Goal: Information Seeking & Learning: Check status

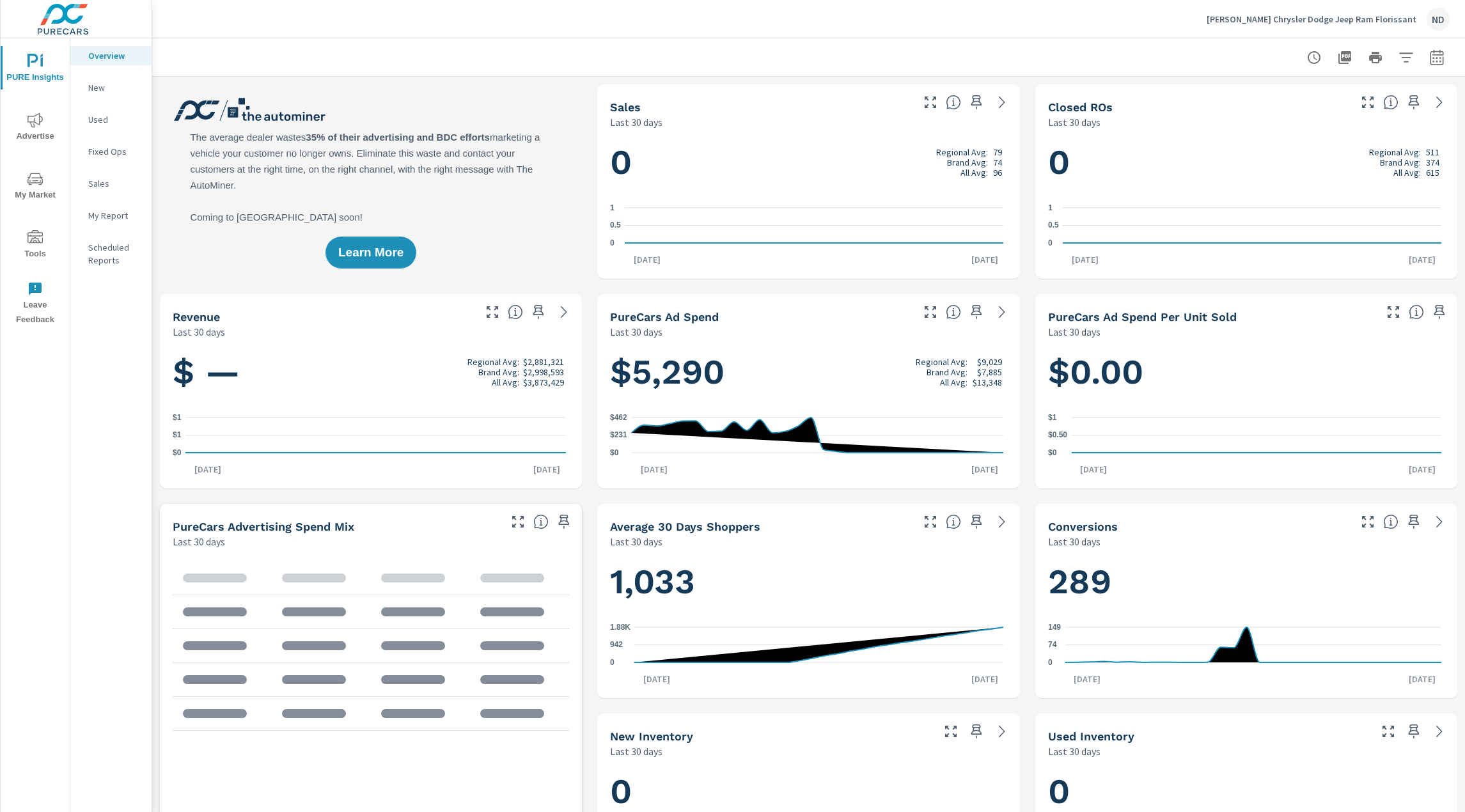
scroll to position [1, 0]
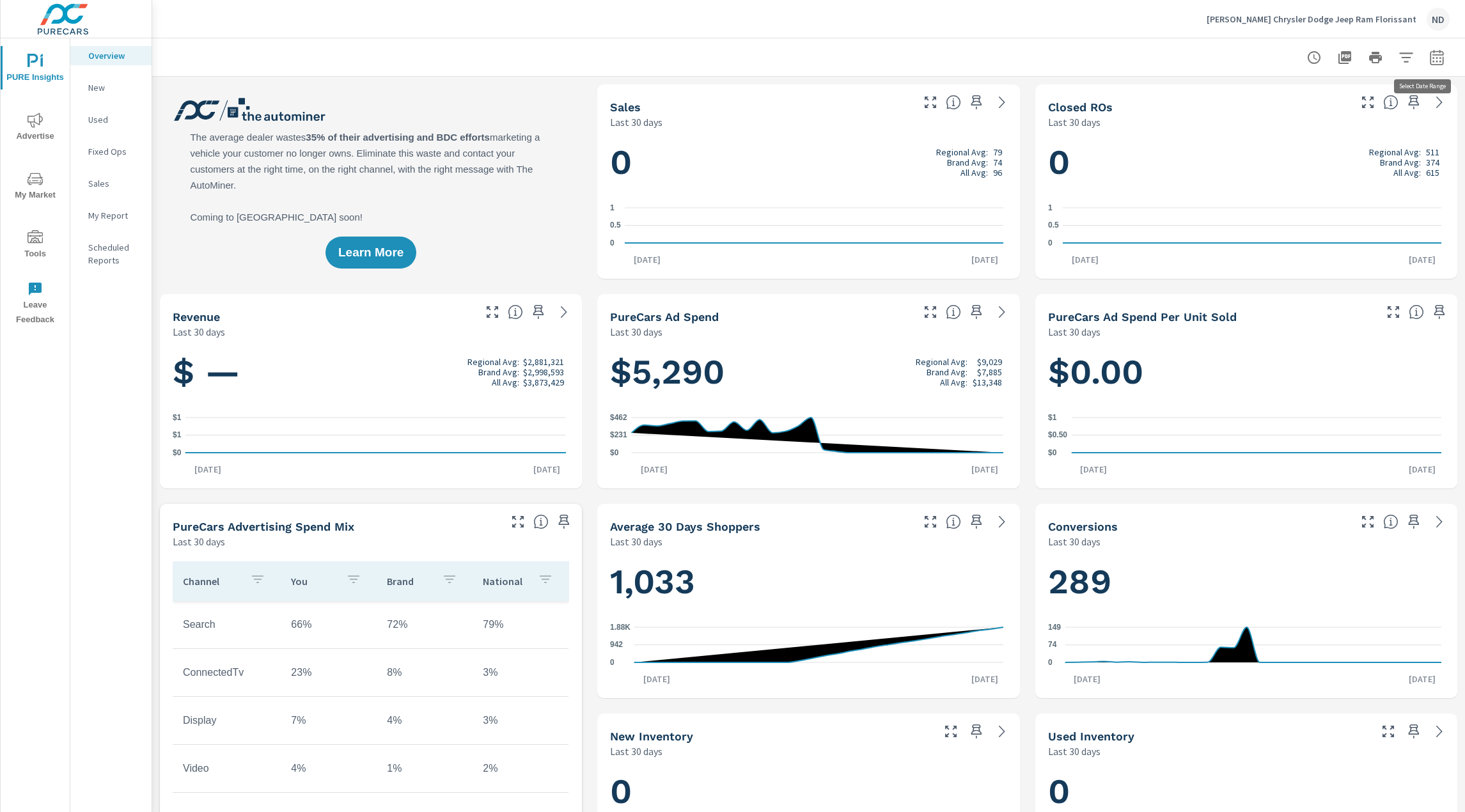
click at [1429, 53] on icon "button" at bounding box center [1436, 57] width 15 height 15
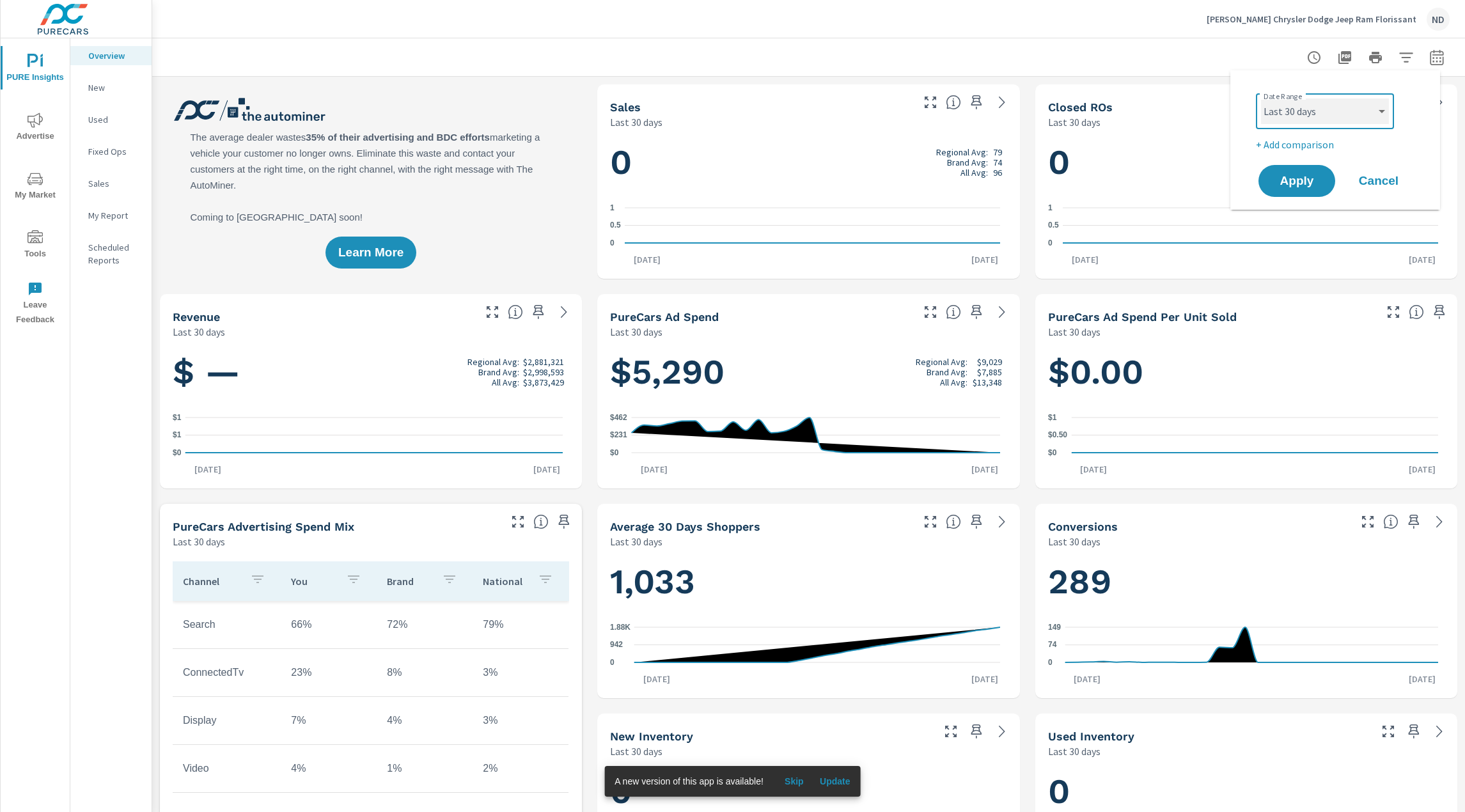
click at [1378, 110] on select "Custom [DATE] Last week Last 7 days Last 14 days Last 30 days Last 45 days Last…" at bounding box center [1325, 111] width 128 height 25
click at [1261, 98] on select "Custom [DATE] Last week Last 7 days Last 14 days Last 30 days Last 45 days Last…" at bounding box center [1325, 111] width 128 height 25
select select "Last month"
click at [1292, 175] on span "Apply" at bounding box center [1297, 181] width 52 height 12
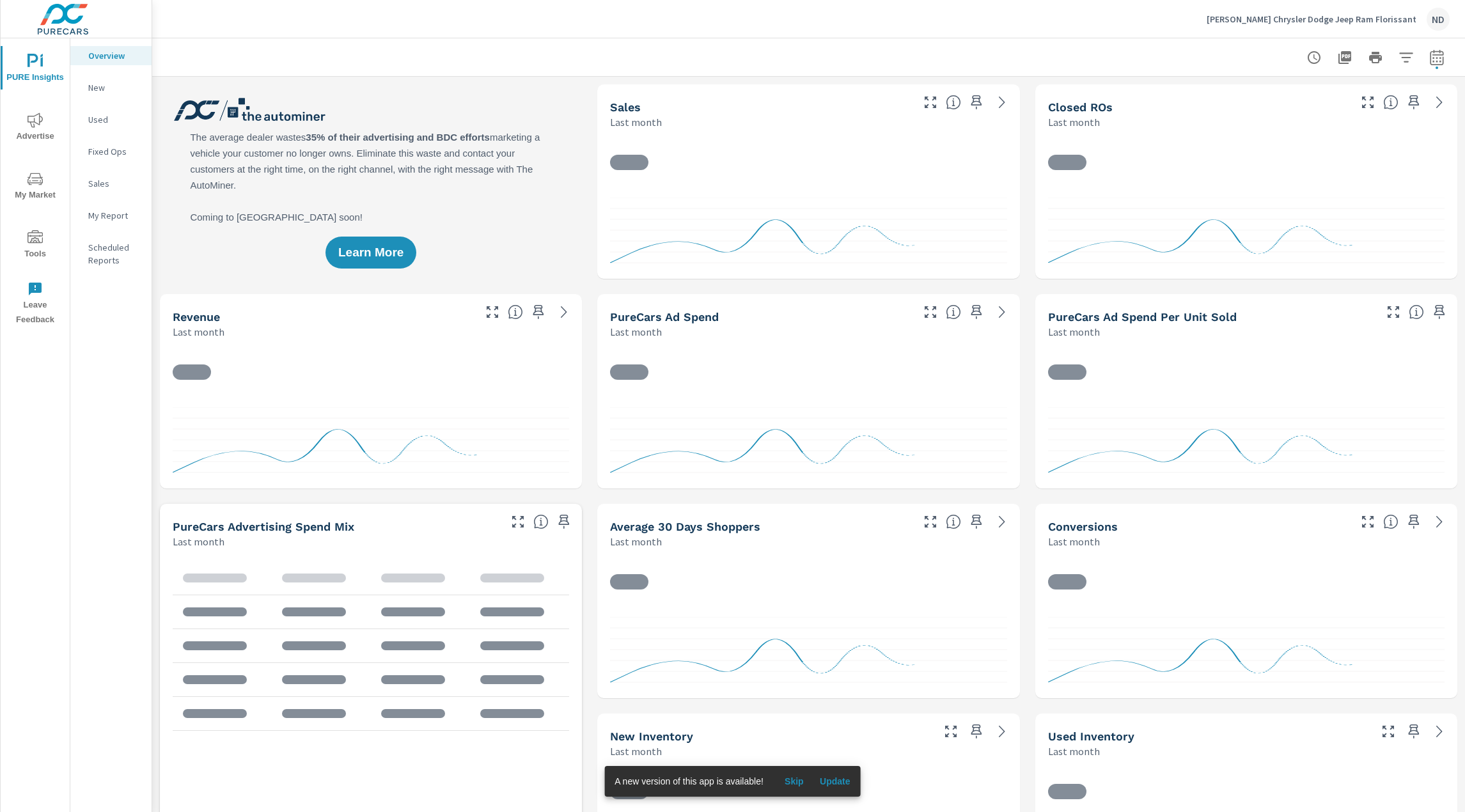
scroll to position [1, 0]
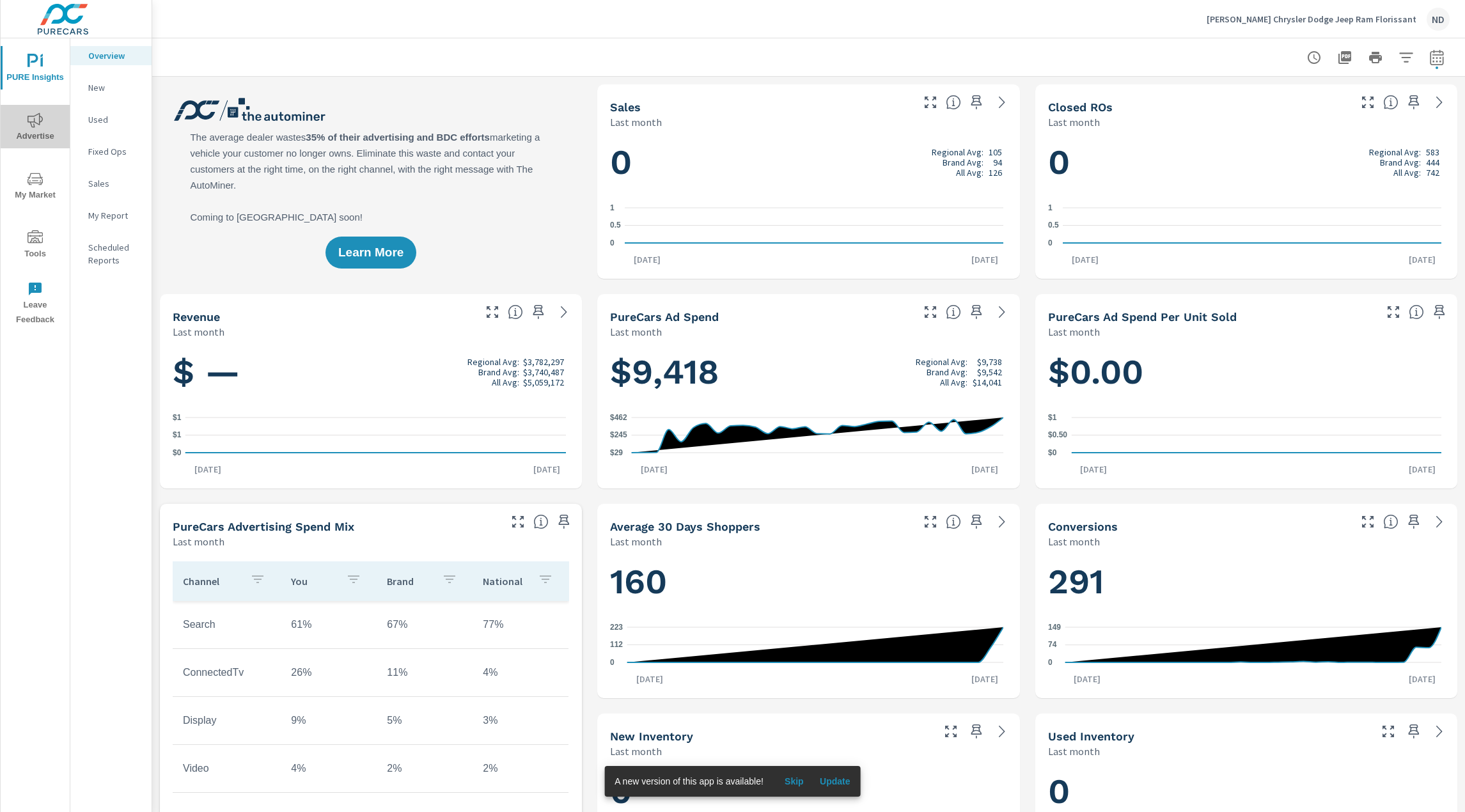
click at [41, 122] on icon "nav menu" at bounding box center [35, 120] width 15 height 15
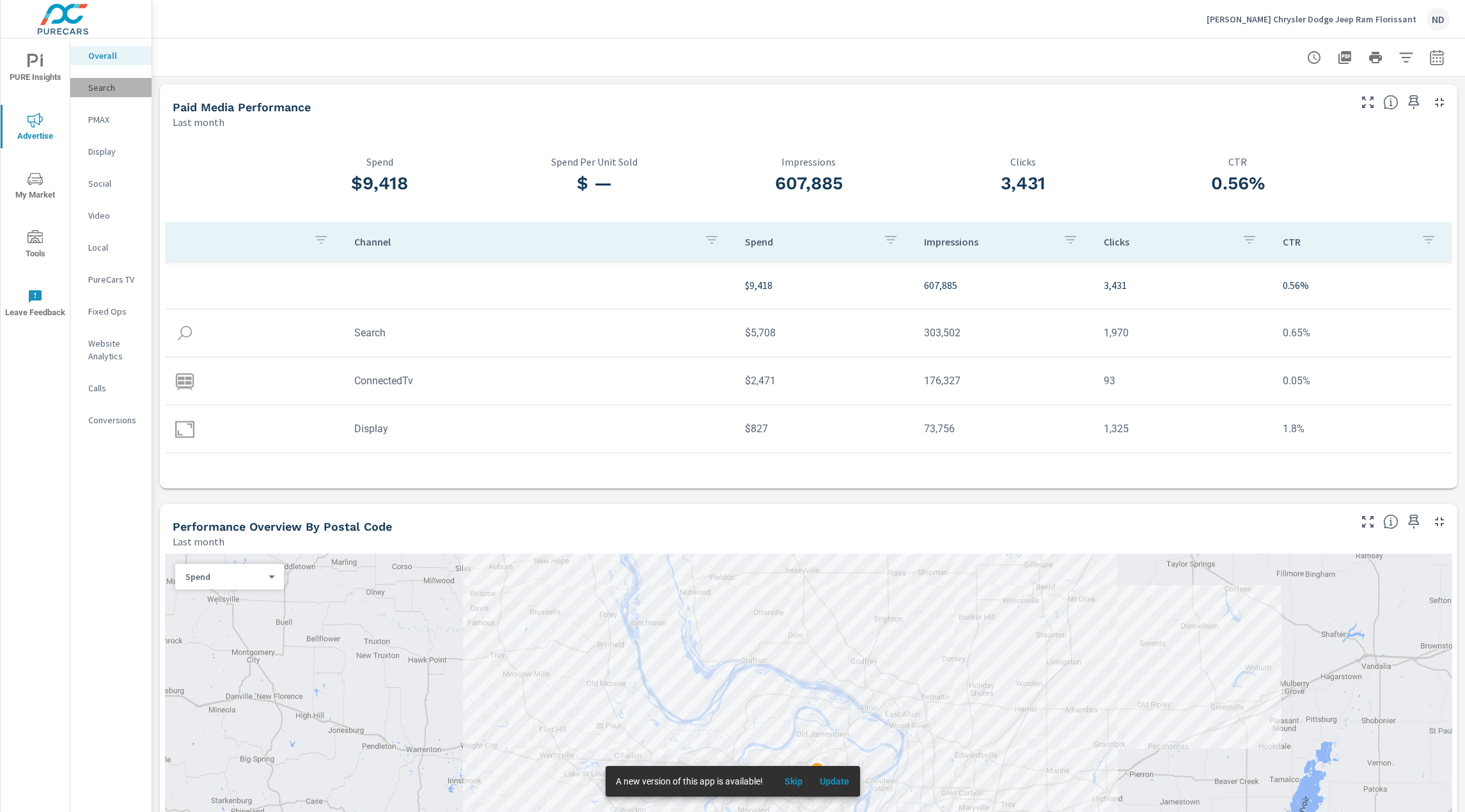
click at [98, 87] on p "Search" at bounding box center [114, 88] width 53 height 13
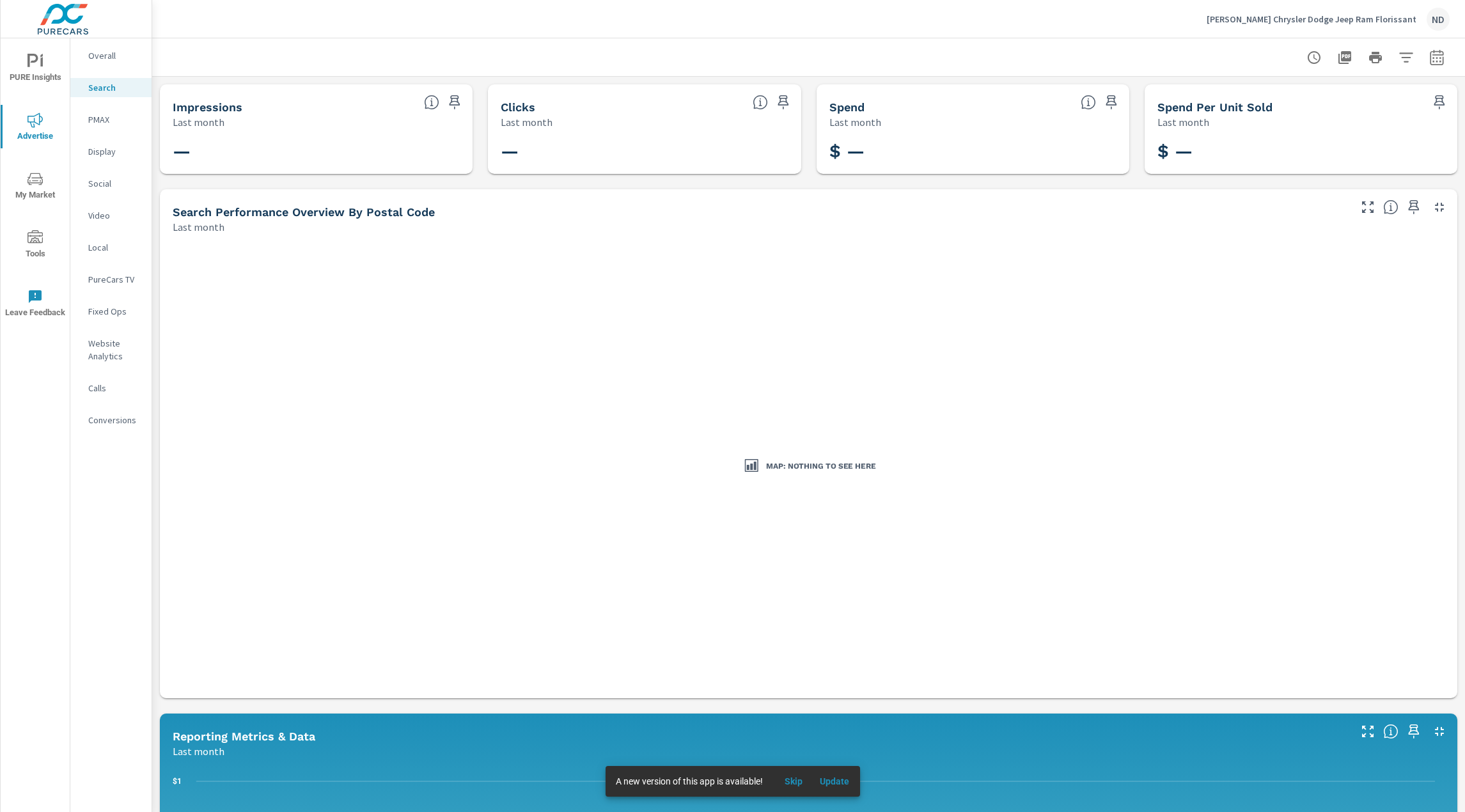
click at [93, 118] on p "PMAX" at bounding box center [114, 119] width 53 height 13
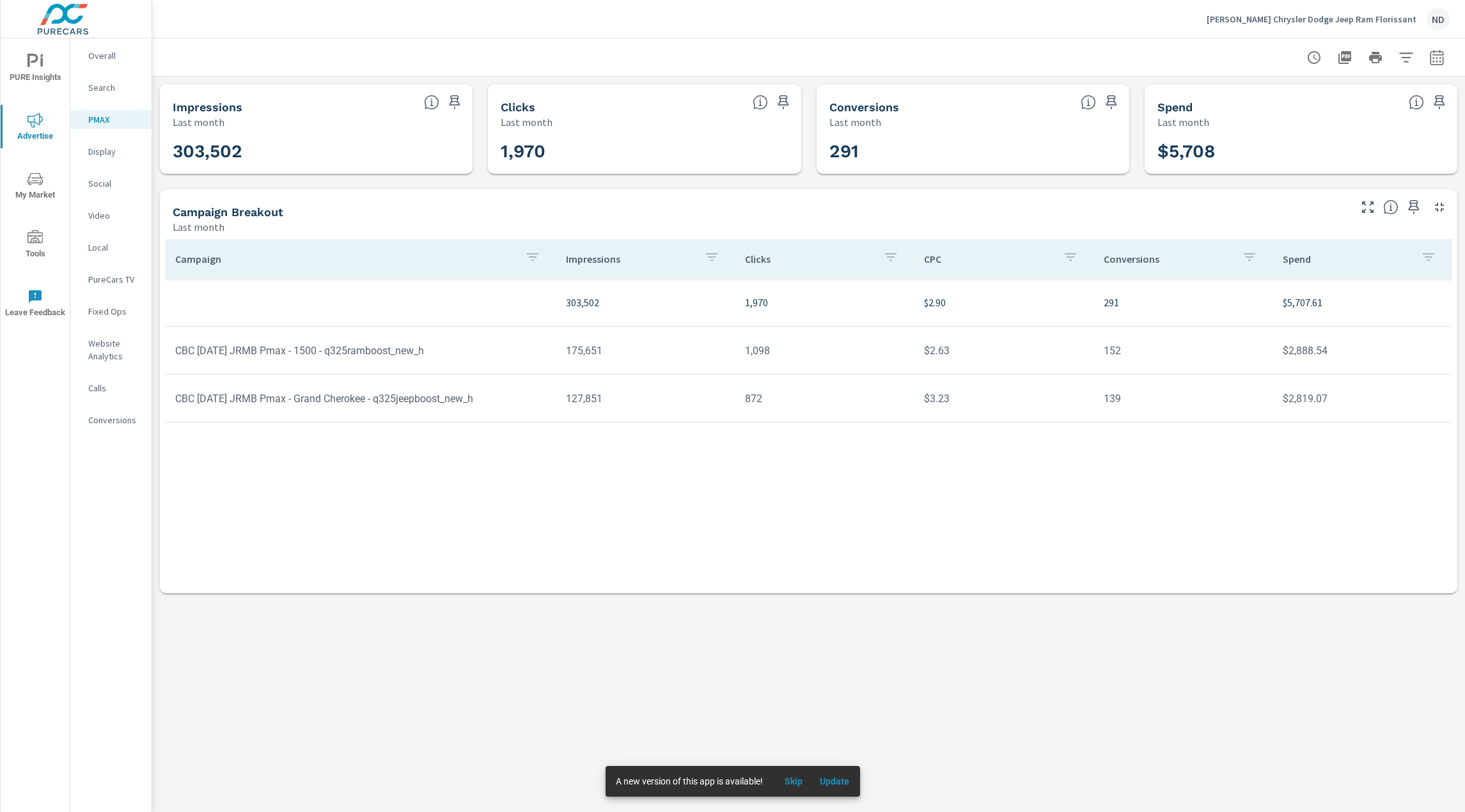
click at [97, 215] on p "Video" at bounding box center [114, 215] width 53 height 13
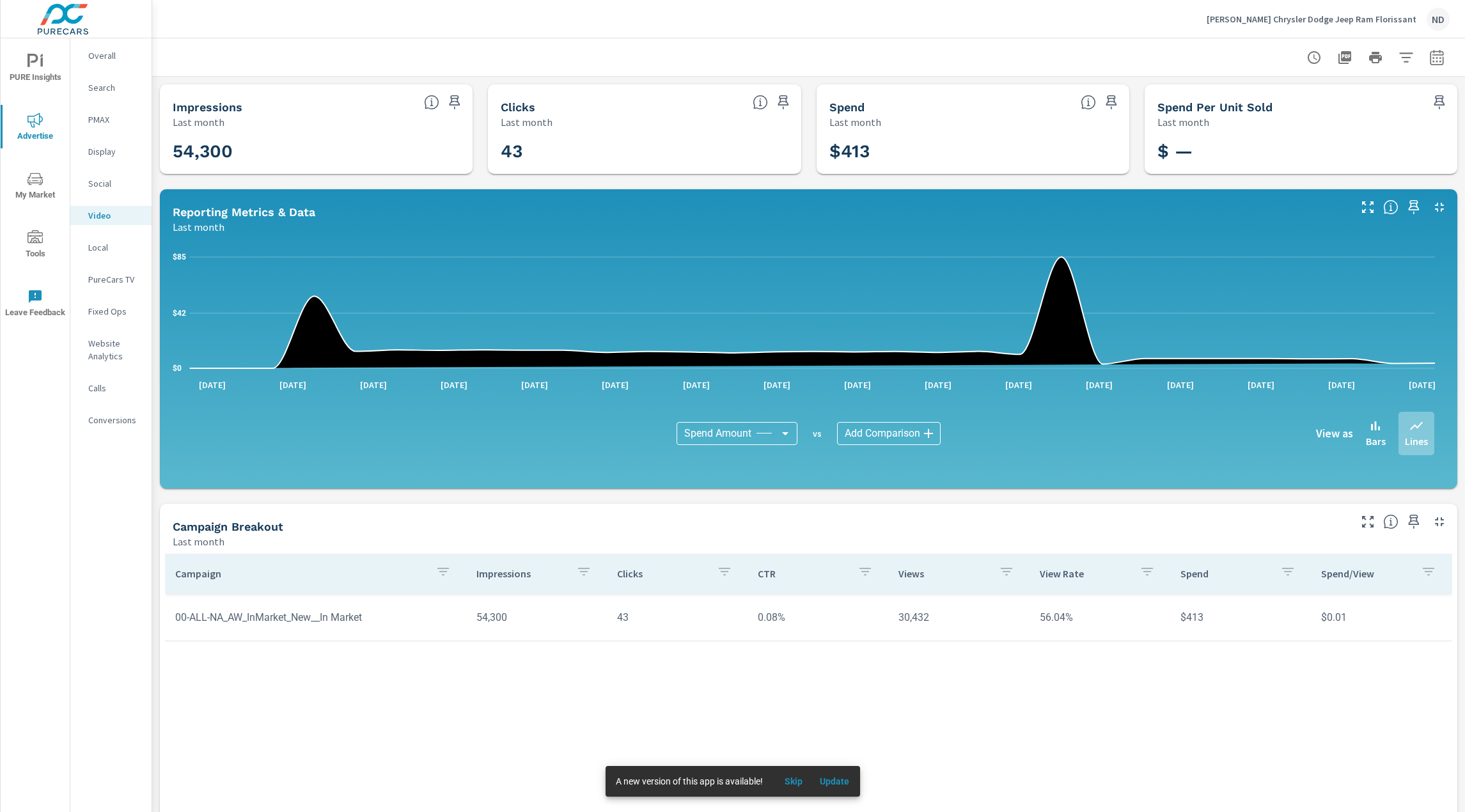
click at [97, 215] on p "Video" at bounding box center [114, 215] width 53 height 13
click at [100, 276] on p "PureCars TV" at bounding box center [114, 279] width 53 height 13
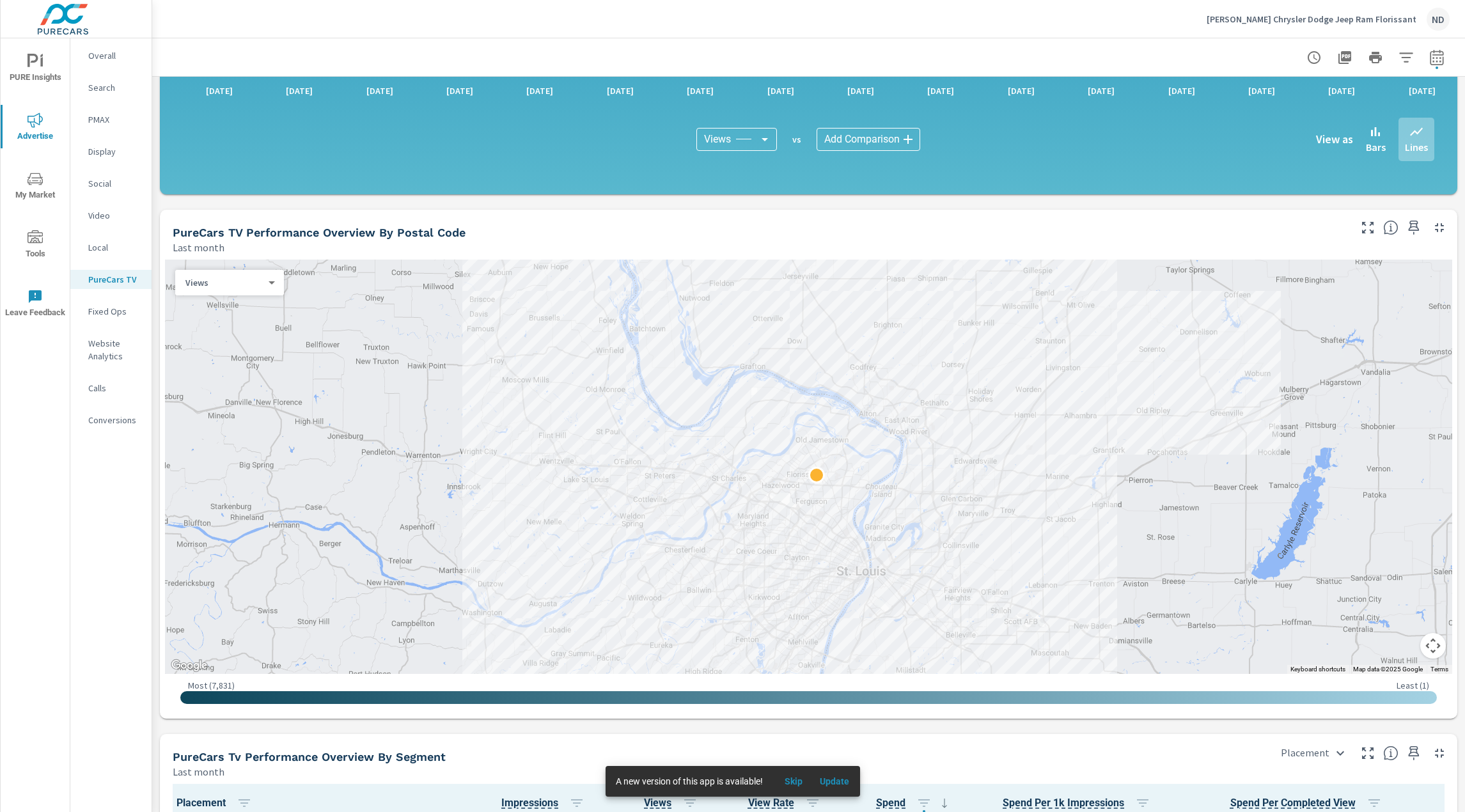
scroll to position [959, 0]
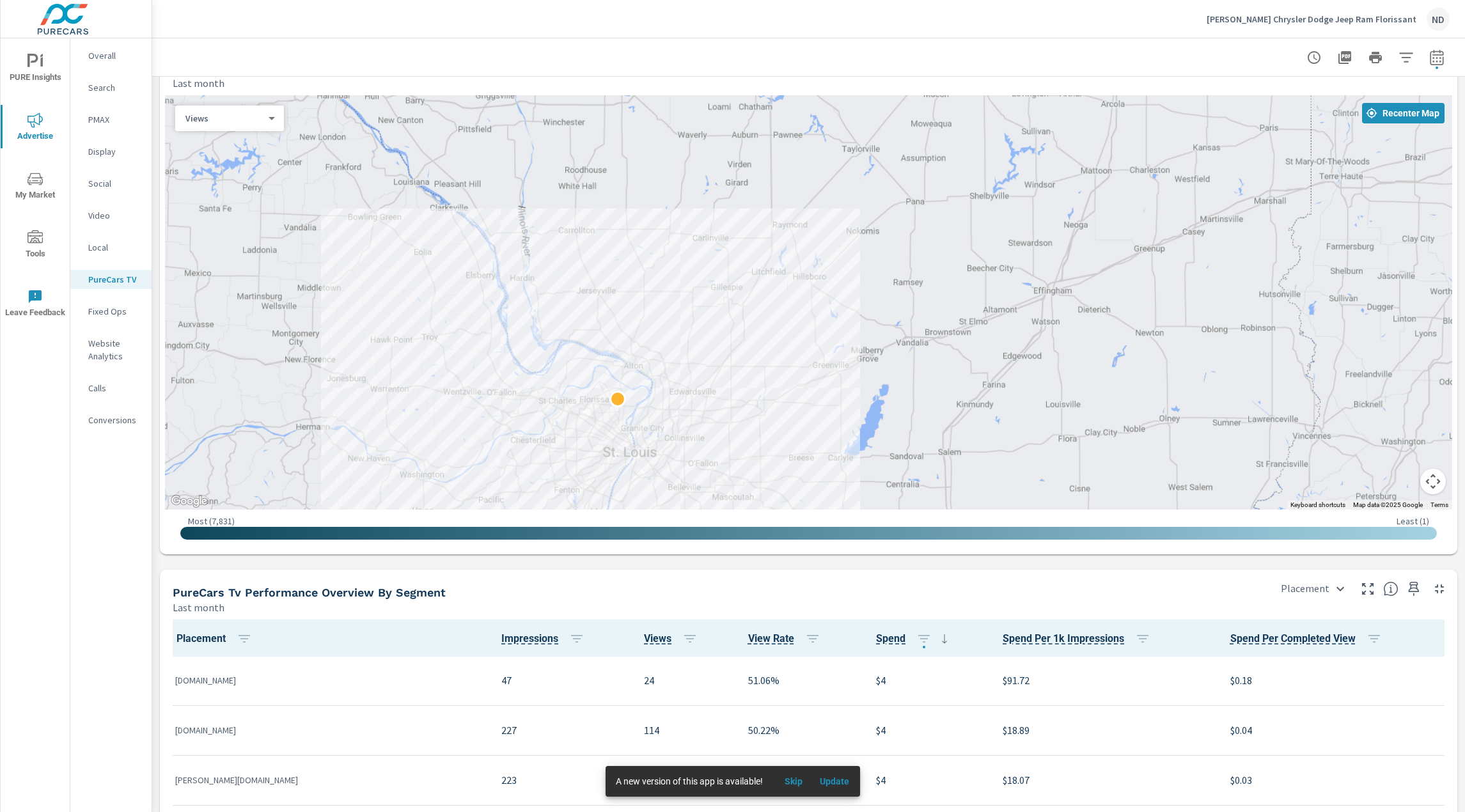
scroll to position [1151, 0]
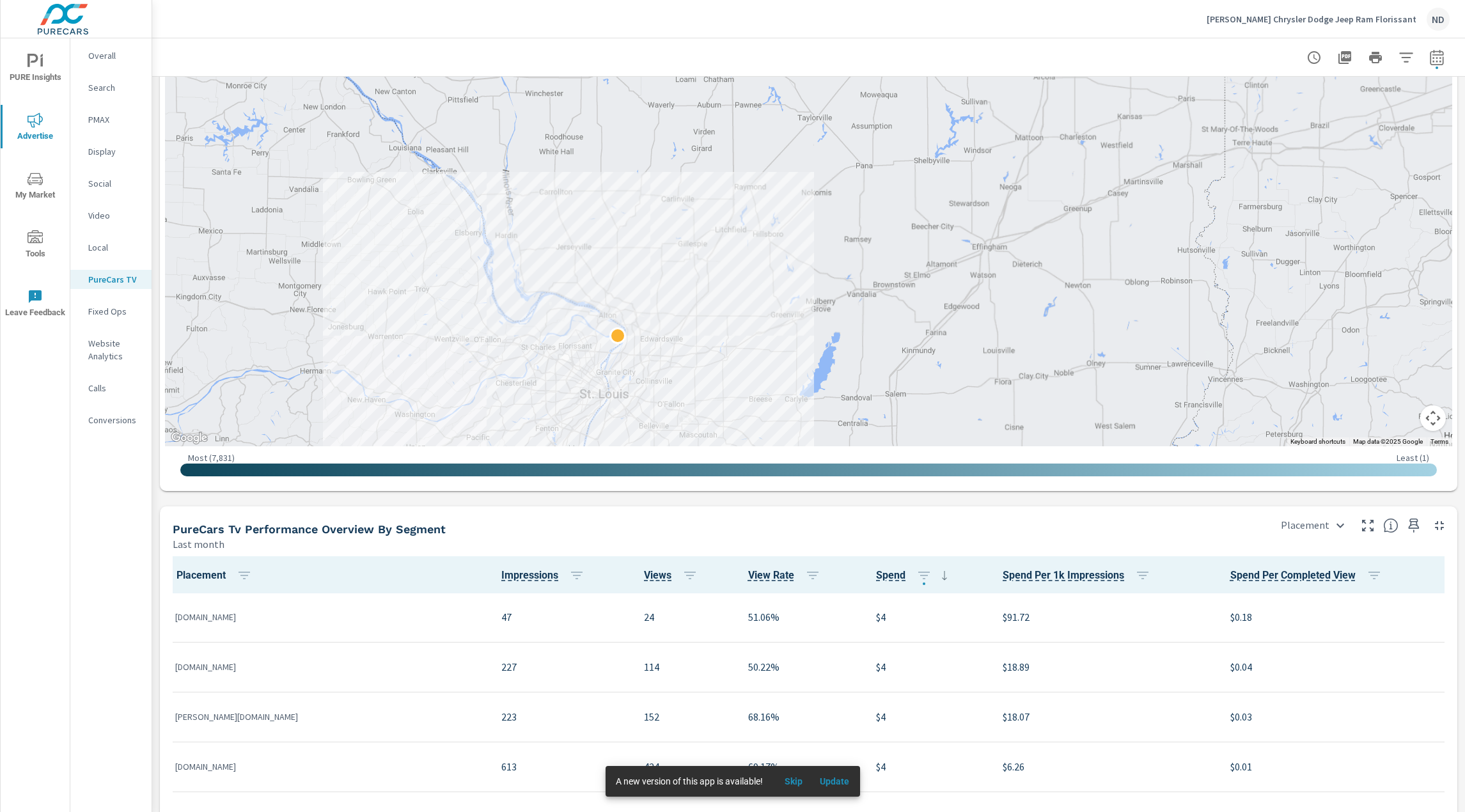
scroll to position [2402, 0]
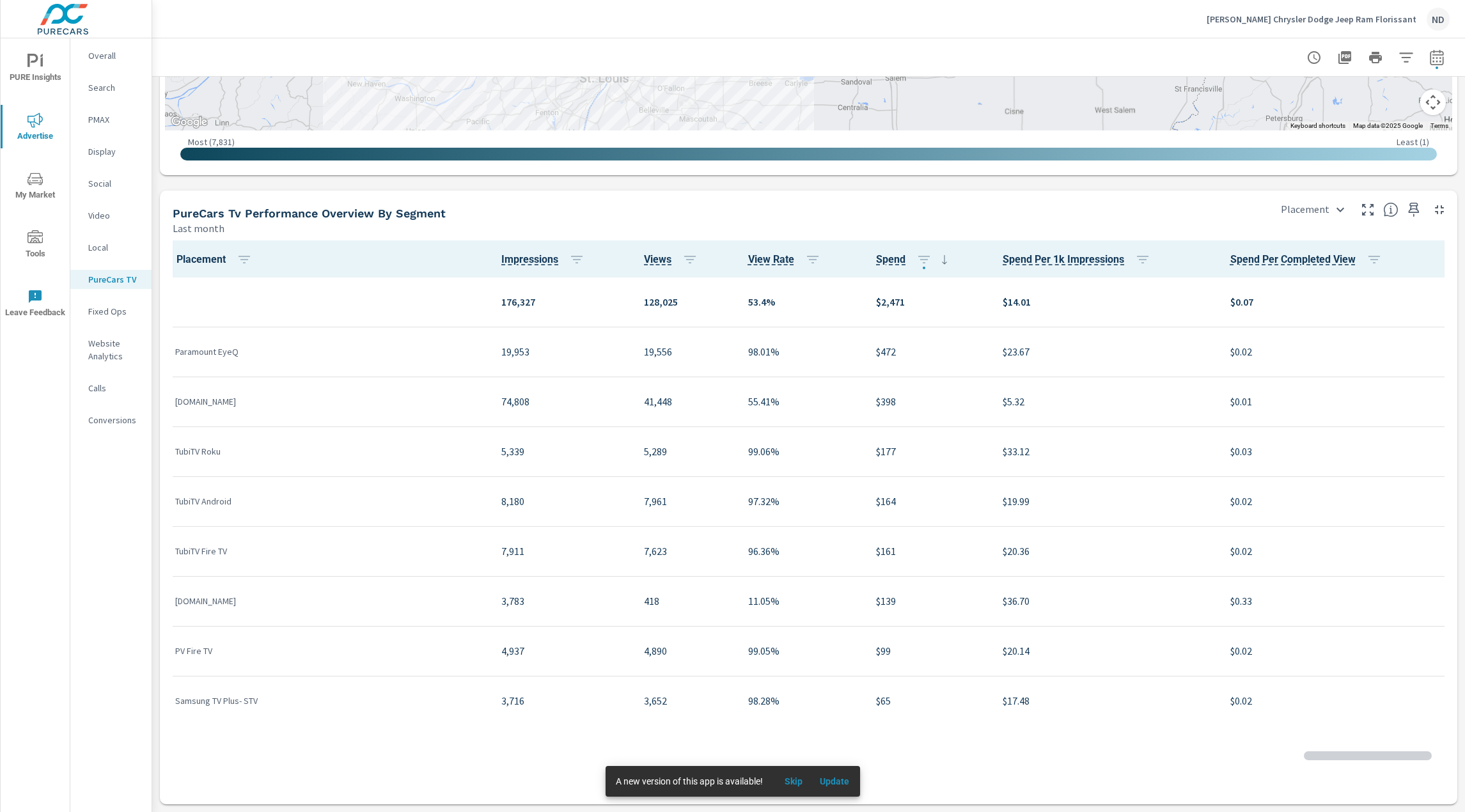
scroll to position [1, 0]
click at [1362, 20] on p "Clement Chrysler Dodge Jeep Ram Florissant" at bounding box center [1311, 19] width 210 height 12
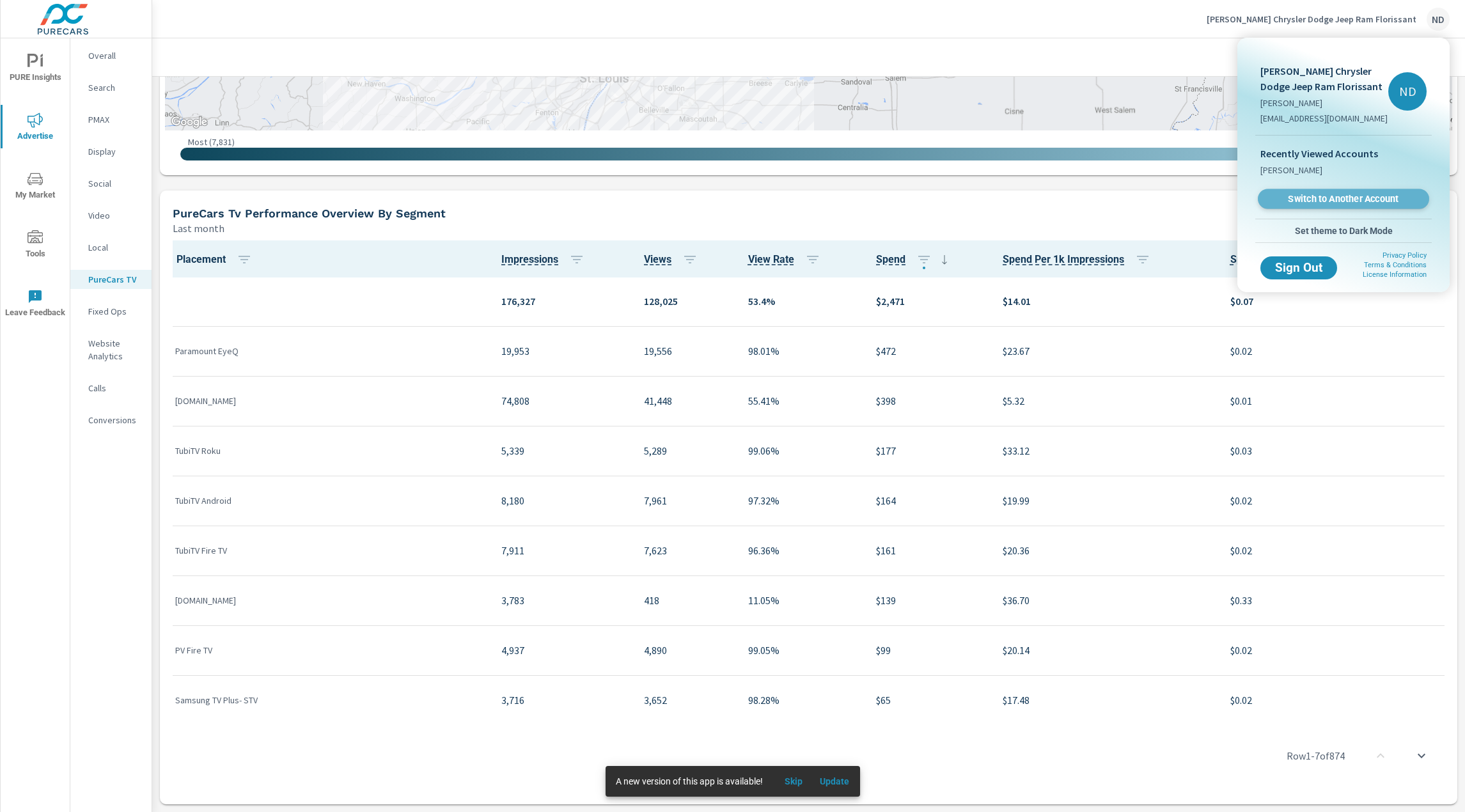
click at [1340, 194] on span "Switch to Another Account" at bounding box center [1343, 199] width 157 height 12
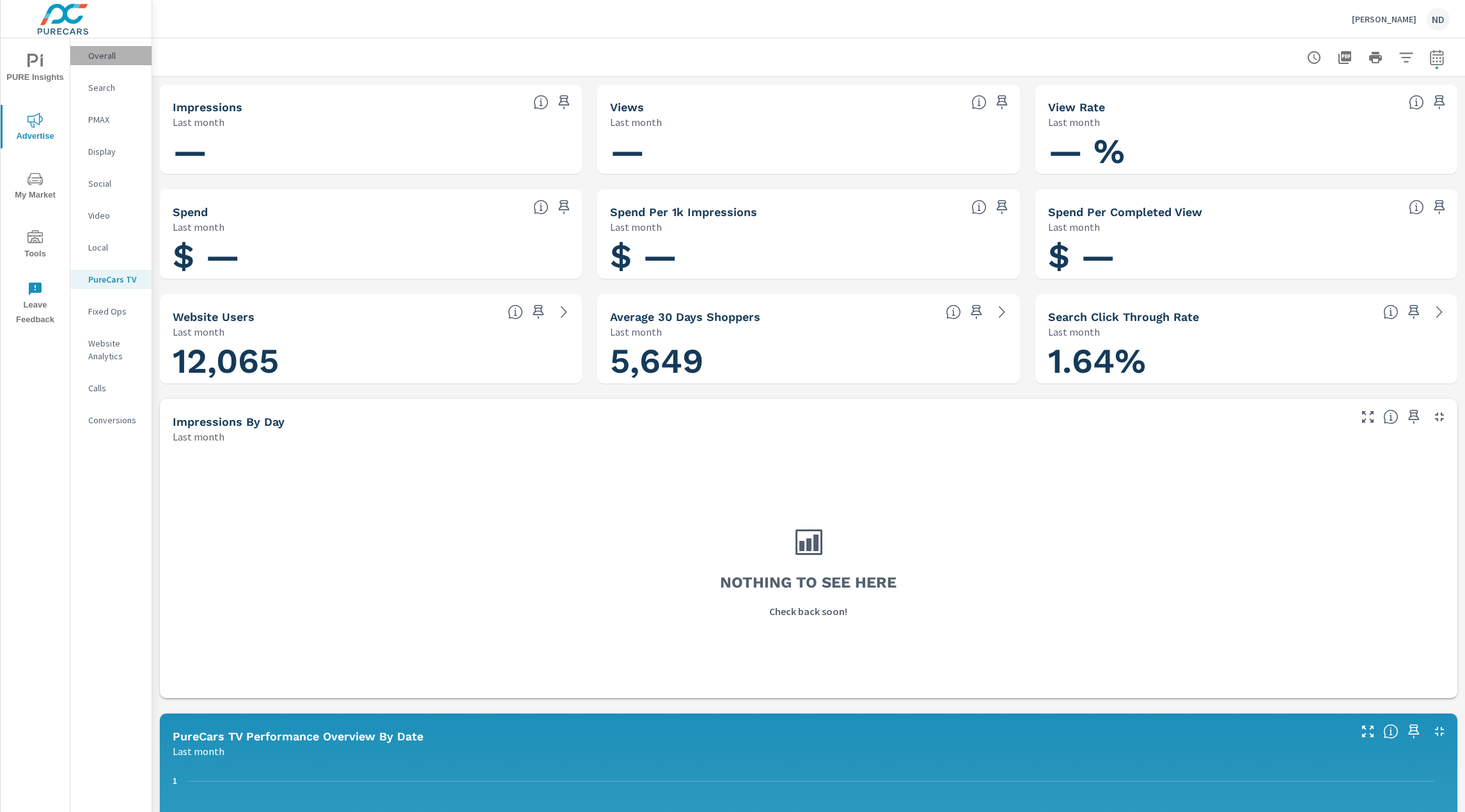
click at [104, 50] on p "Overall" at bounding box center [114, 56] width 53 height 13
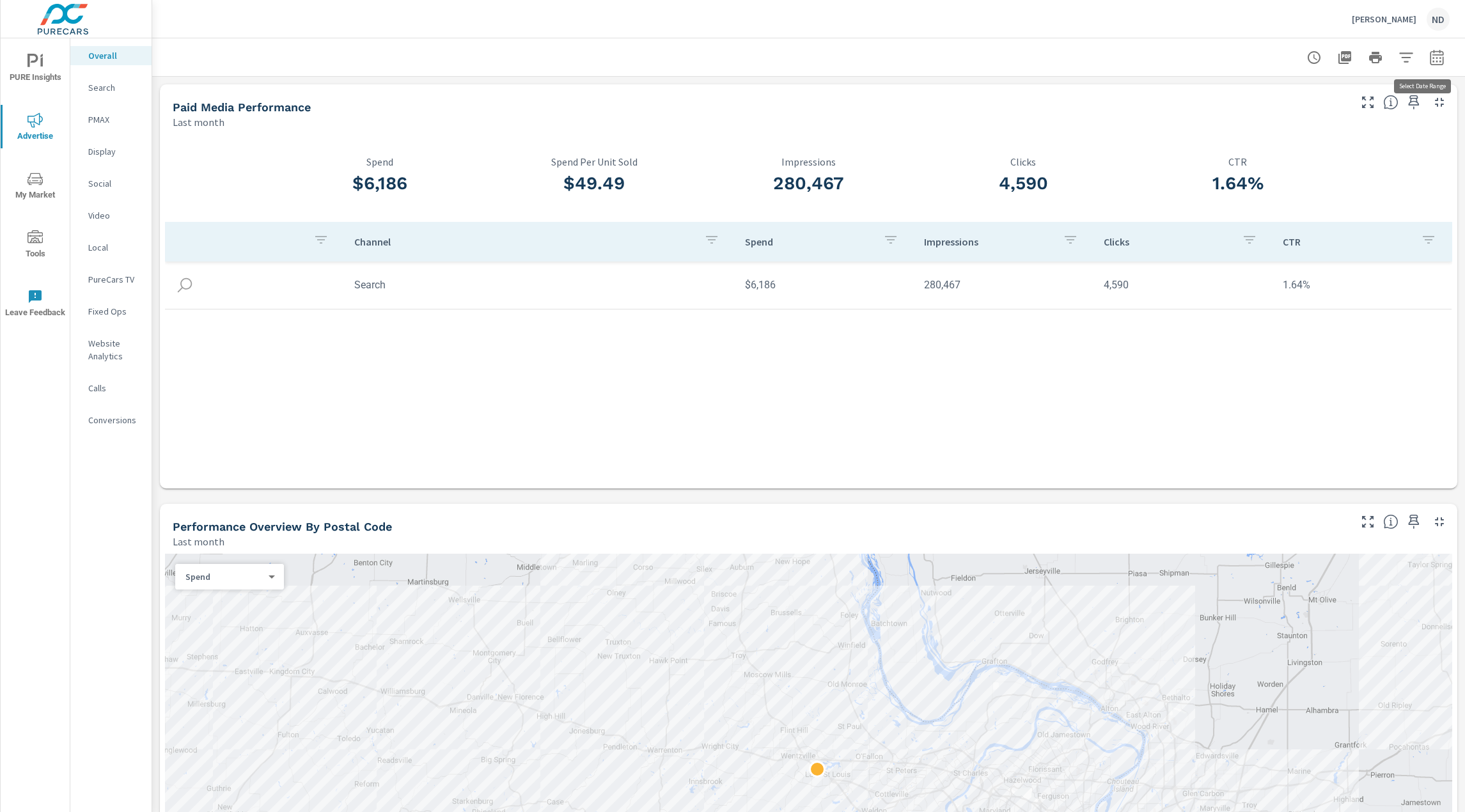
click at [1429, 59] on icon "button" at bounding box center [1436, 57] width 15 height 15
click at [1350, 118] on select "Custom [DATE] Last week Last 7 days Last 14 days Last 30 days Last 45 days Last…" at bounding box center [1325, 111] width 128 height 25
click at [1261, 98] on select "Custom [DATE] Last week Last 7 days Last 14 days Last 30 days Last 45 days Last…" at bounding box center [1325, 111] width 128 height 25
select select "Month to date"
click at [1308, 183] on span "Apply" at bounding box center [1297, 181] width 52 height 12
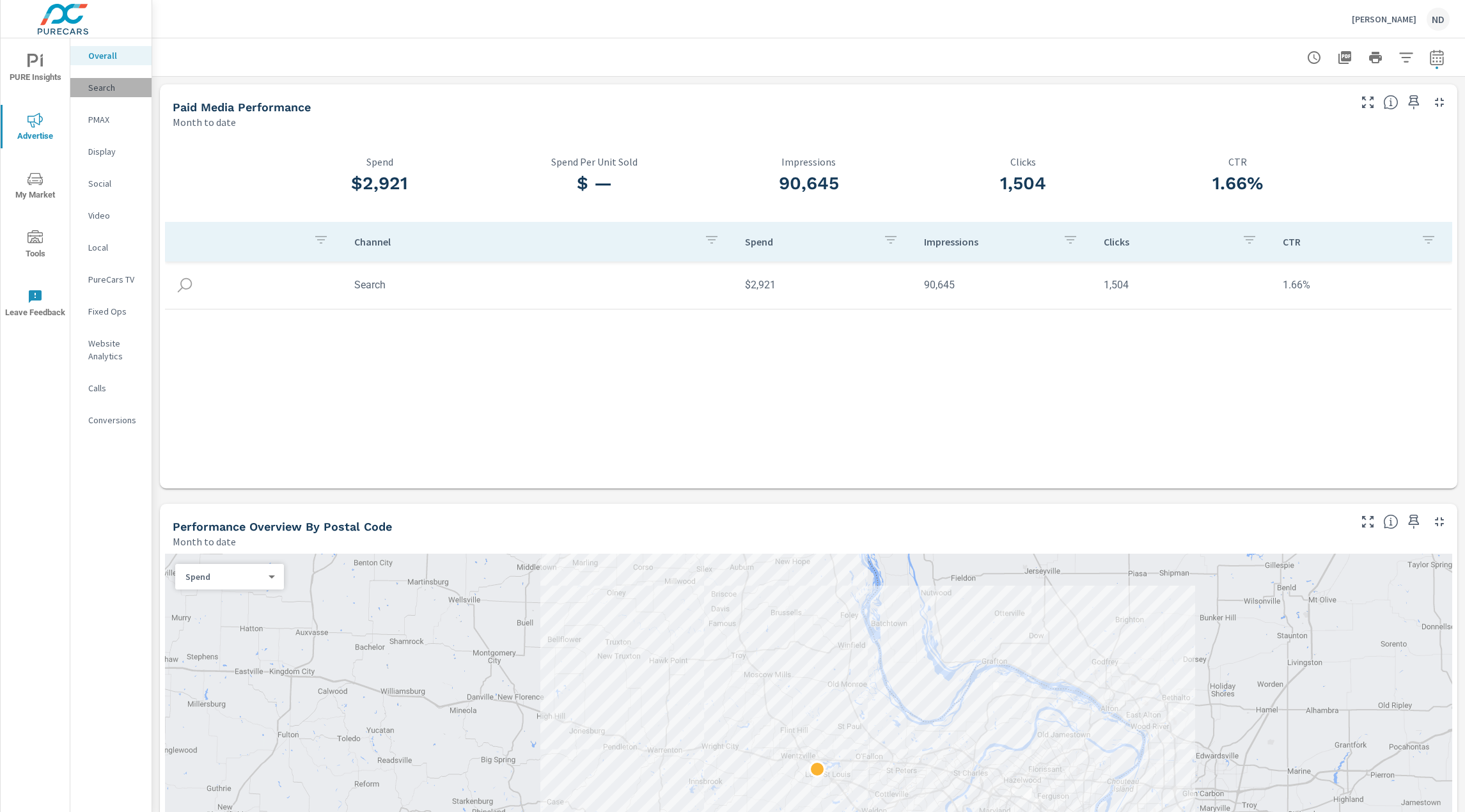
click at [94, 87] on p "Search" at bounding box center [114, 88] width 53 height 13
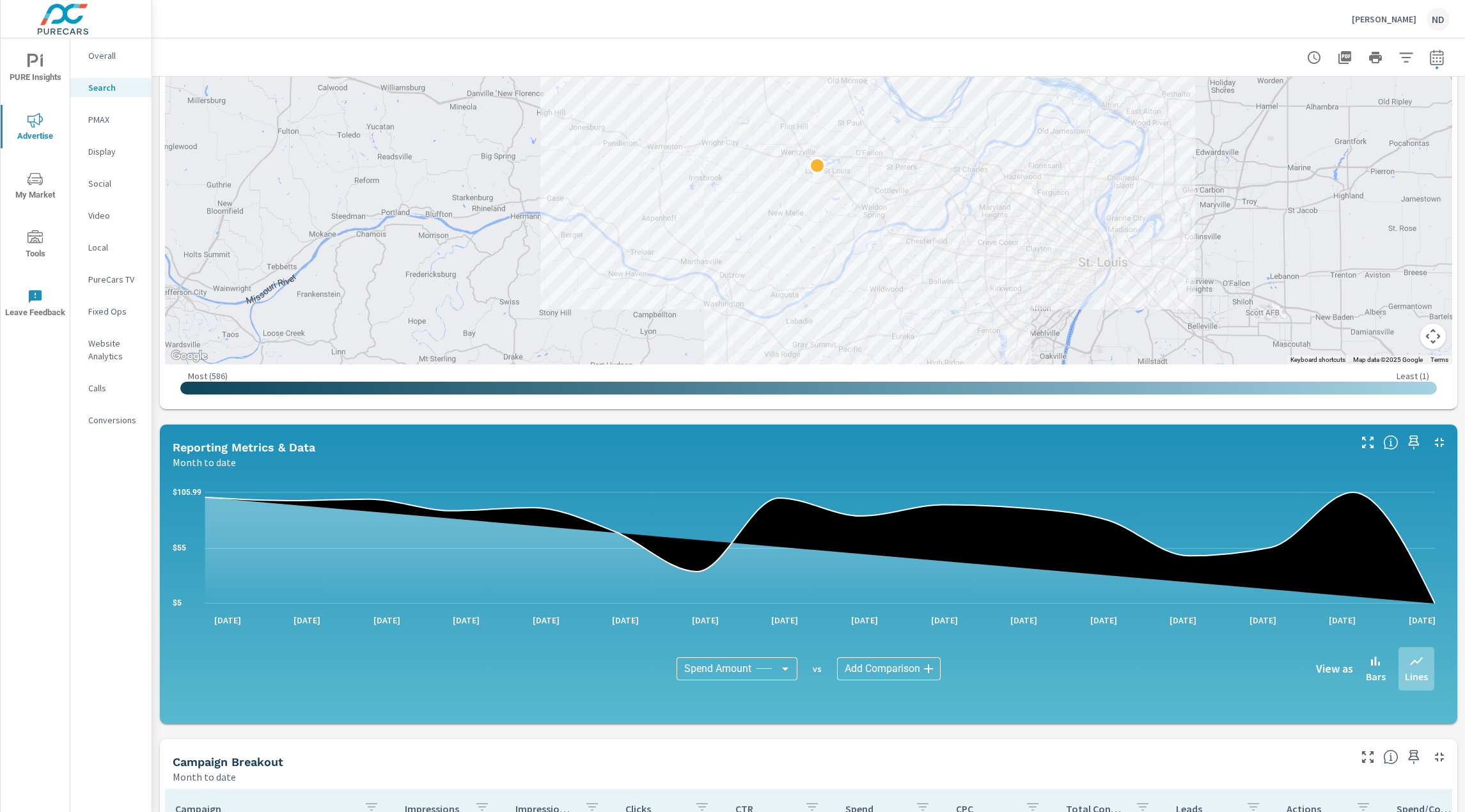
scroll to position [320, 0]
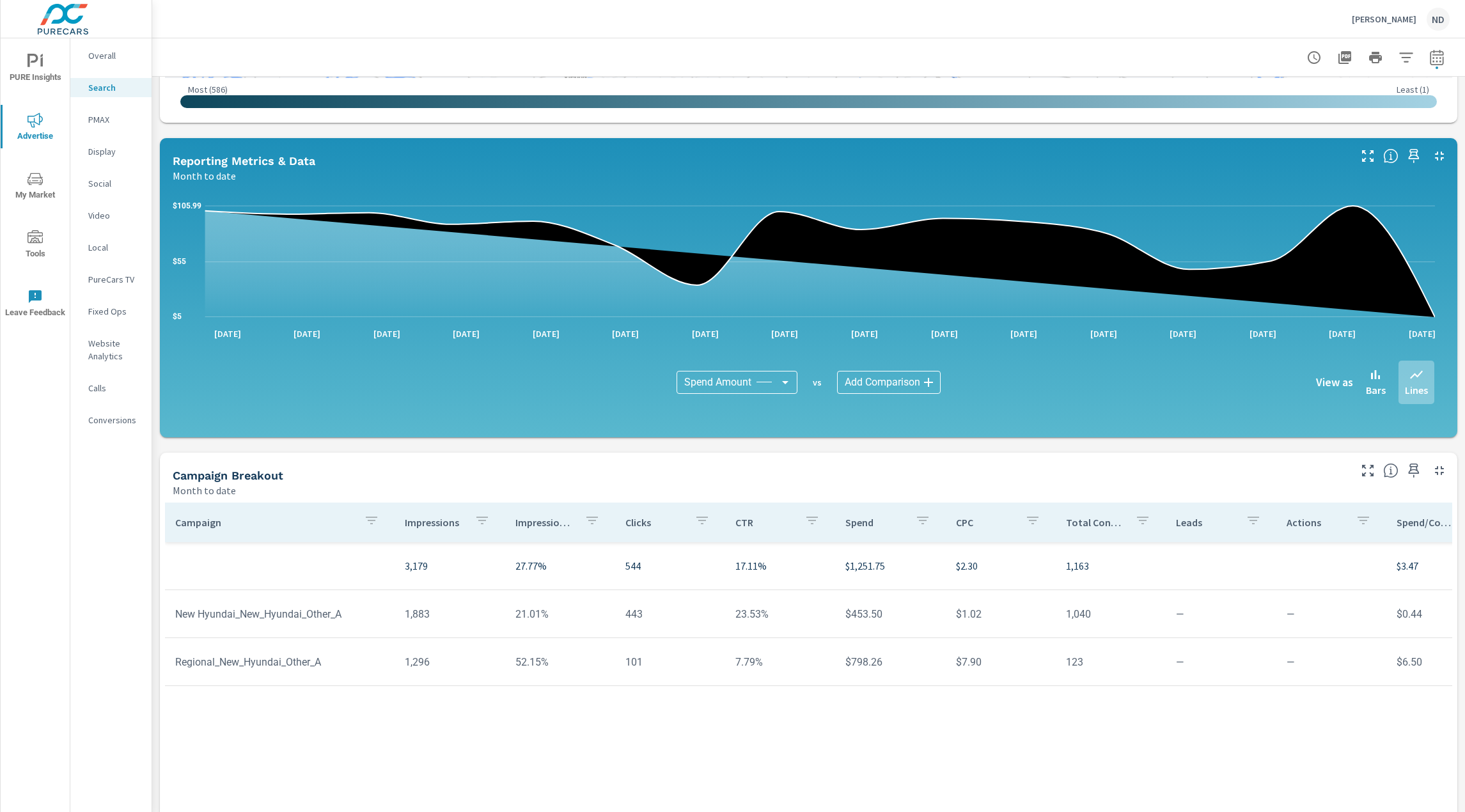
scroll to position [628, 0]
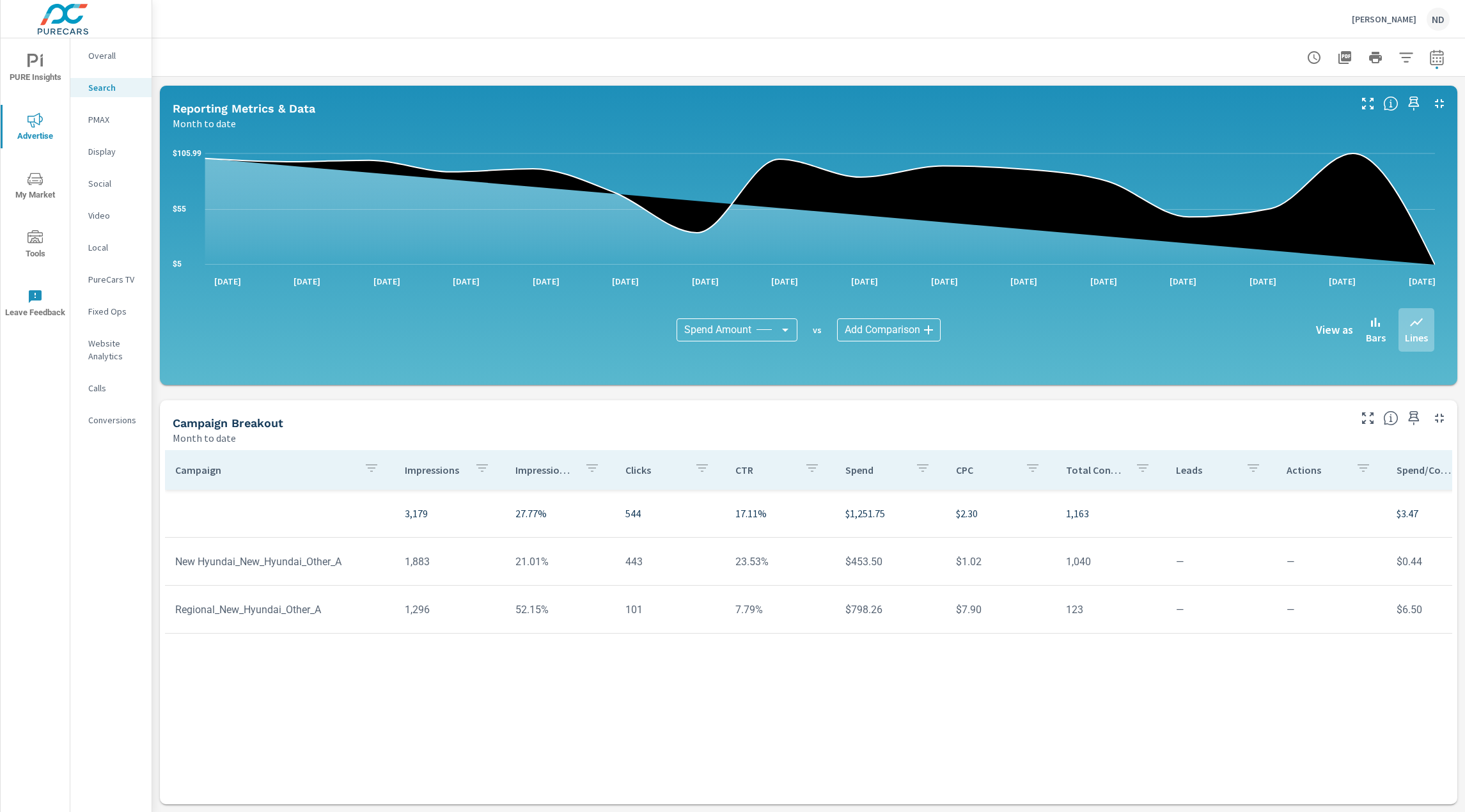
click at [100, 121] on p "PMAX" at bounding box center [114, 119] width 53 height 13
